Goal: Check status: Check status

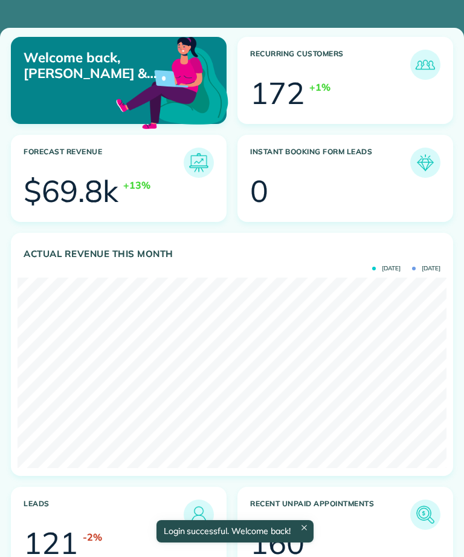
scroll to position [190, 429]
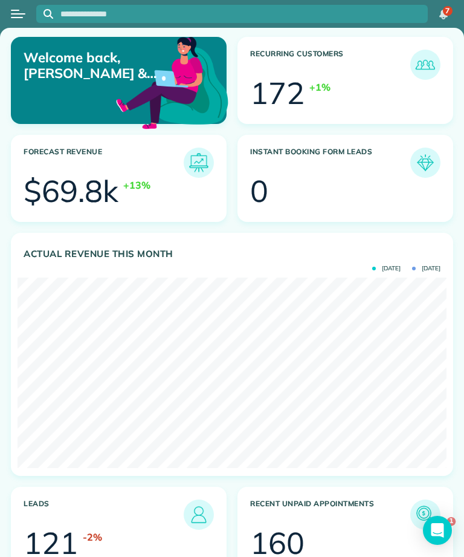
click at [11, 19] on button "Open menu" at bounding box center [18, 13] width 15 height 13
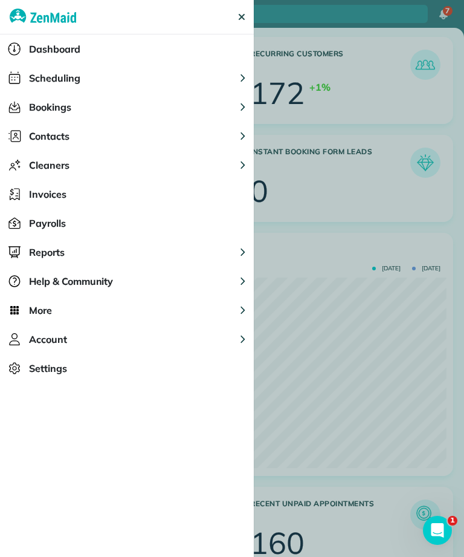
scroll to position [0, 0]
click at [54, 79] on span "Scheduling" at bounding box center [54, 78] width 51 height 15
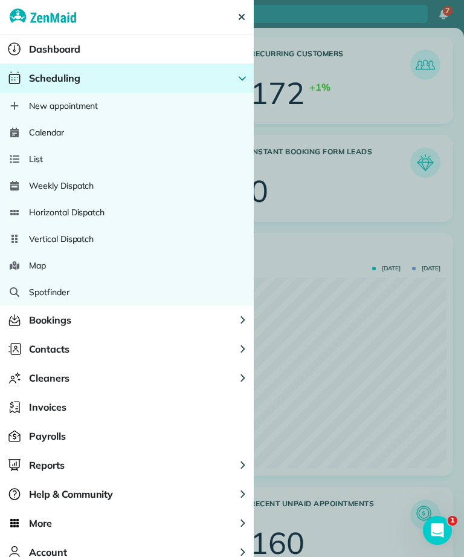
click at [42, 135] on span "Calendar" at bounding box center [46, 132] width 35 height 12
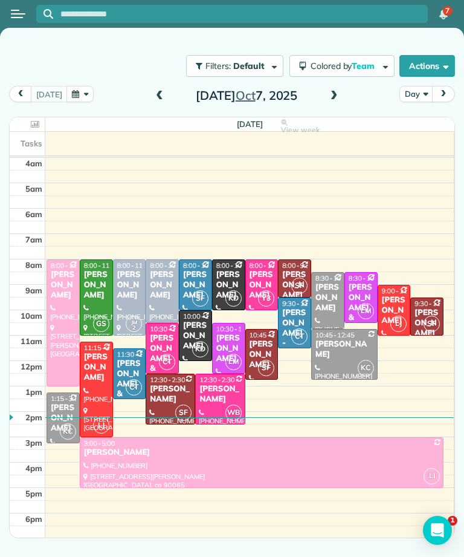
click at [331, 94] on span at bounding box center [334, 96] width 13 height 11
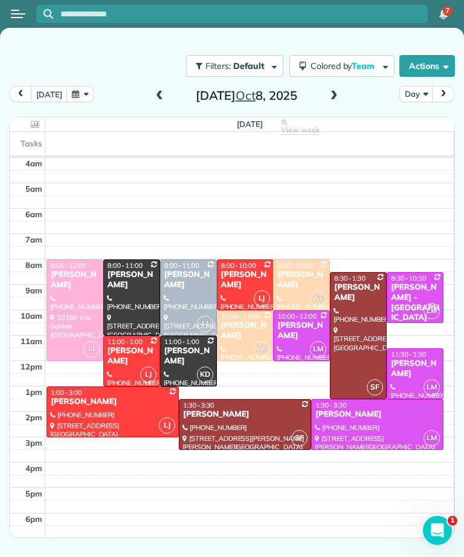
click at [370, 428] on div at bounding box center [377, 425] width 131 height 50
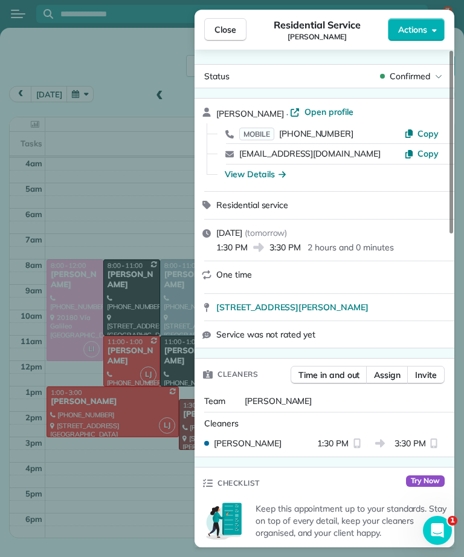
click at [267, 132] on span "MOBILE" at bounding box center [256, 134] width 35 height 13
click at [235, 28] on span "Close" at bounding box center [226, 30] width 22 height 12
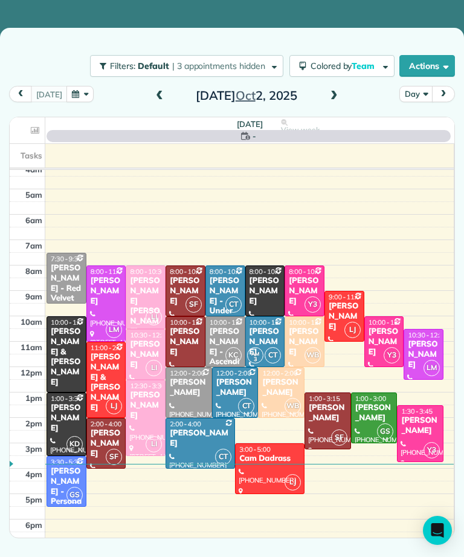
scroll to position [6, 0]
click at [336, 104] on span at bounding box center [334, 96] width 13 height 18
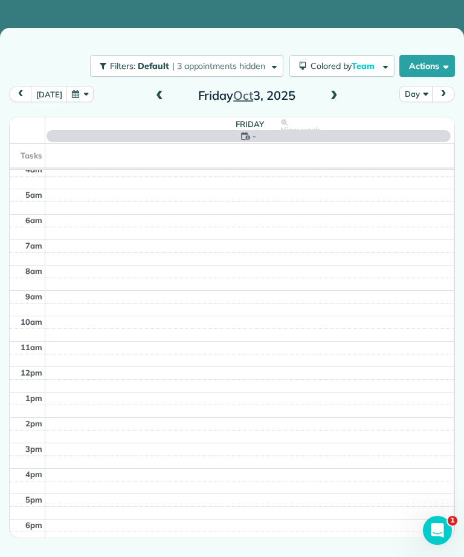
scroll to position [0, 0]
click at [41, 102] on button "today" at bounding box center [49, 94] width 36 height 16
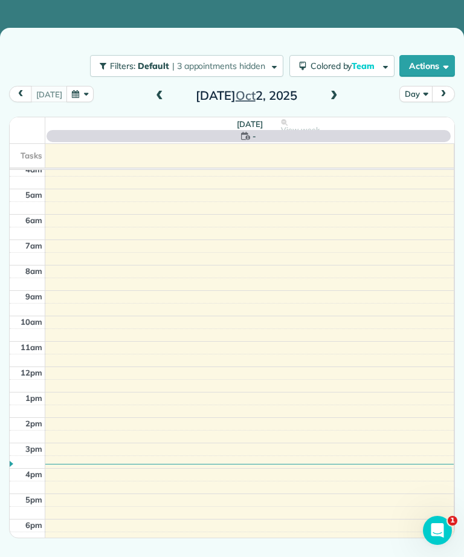
scroll to position [6, 0]
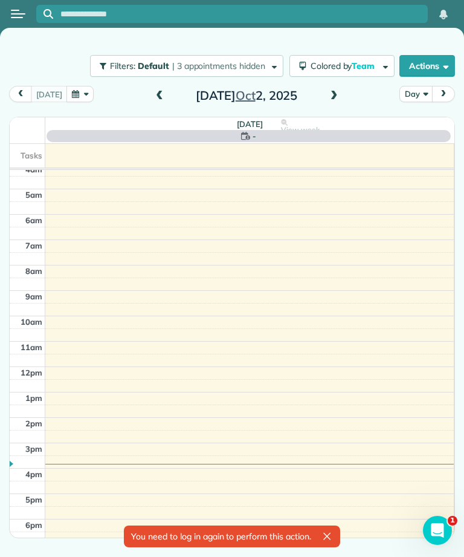
click at [27, 97] on button "prev" at bounding box center [20, 94] width 23 height 16
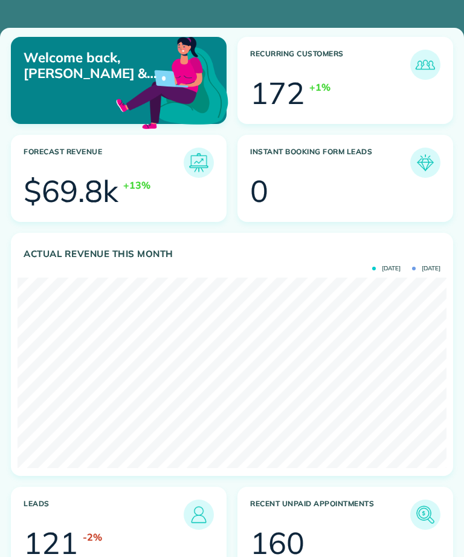
scroll to position [190, 429]
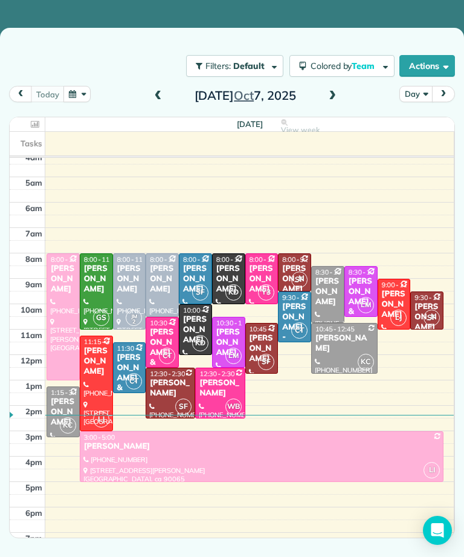
scroll to position [6, 0]
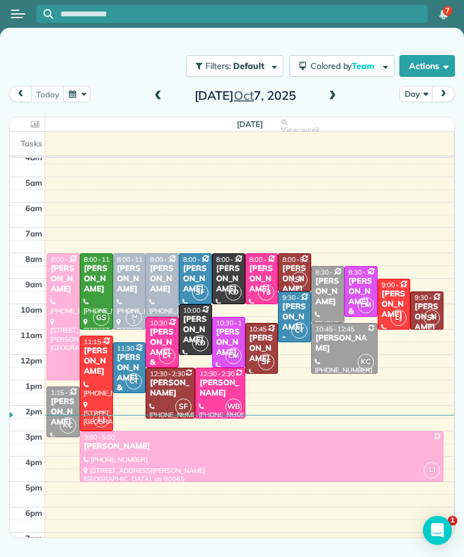
click at [326, 94] on span at bounding box center [332, 96] width 13 height 11
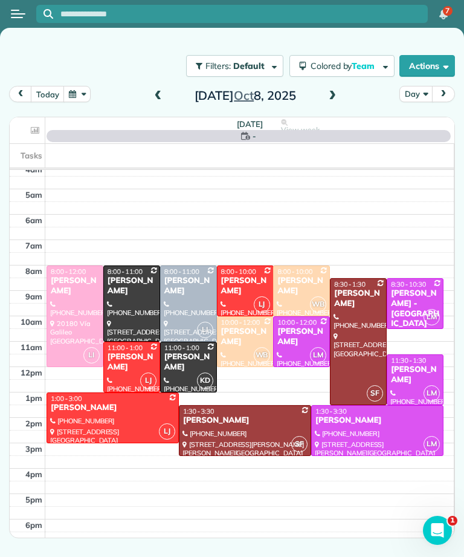
scroll to position [0, 0]
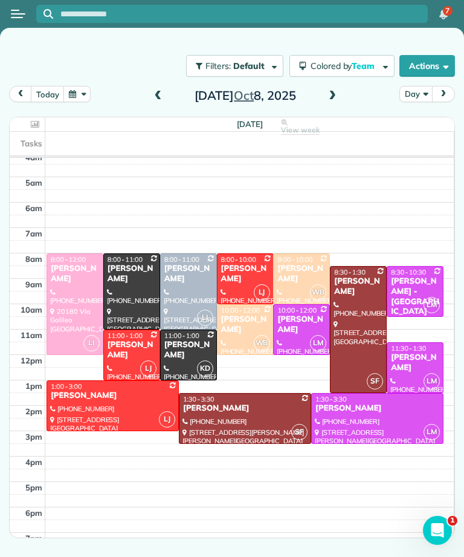
click at [290, 329] on div at bounding box center [302, 330] width 56 height 50
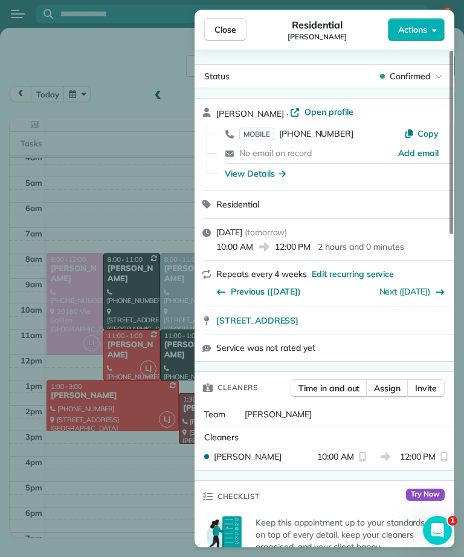
click at [246, 136] on span "MOBILE" at bounding box center [256, 134] width 35 height 13
click at [231, 34] on span "Close" at bounding box center [226, 30] width 22 height 12
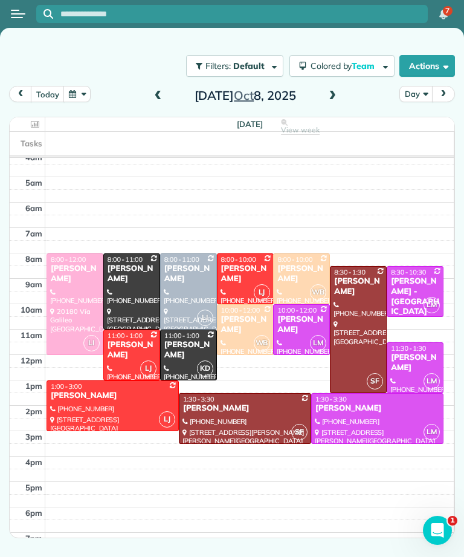
click at [412, 280] on div "[PERSON_NAME] - [GEOGRAPHIC_DATA]" at bounding box center [416, 296] width 50 height 41
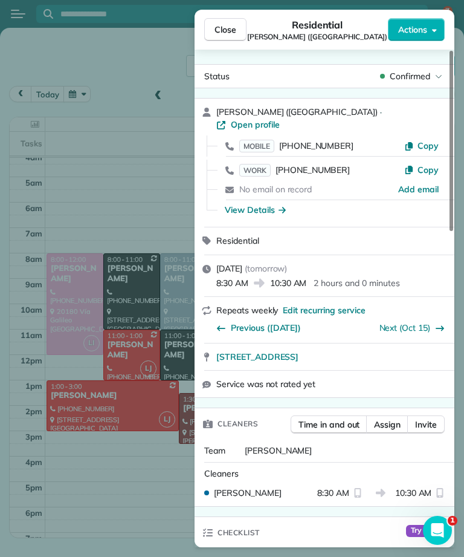
click at [263, 140] on span "MOBILE" at bounding box center [256, 146] width 35 height 13
click at [222, 21] on button "Close" at bounding box center [225, 29] width 42 height 23
